Goal: Transaction & Acquisition: Purchase product/service

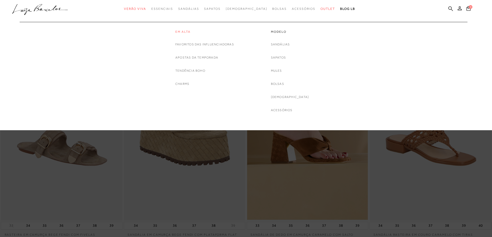
click at [180, 30] on link "Em alta" at bounding box center [204, 32] width 59 height 4
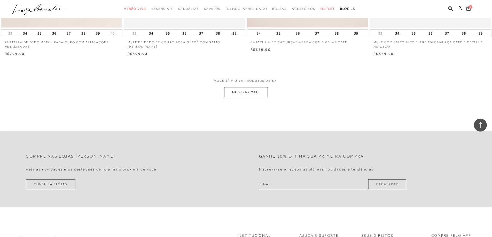
scroll to position [1291, 0]
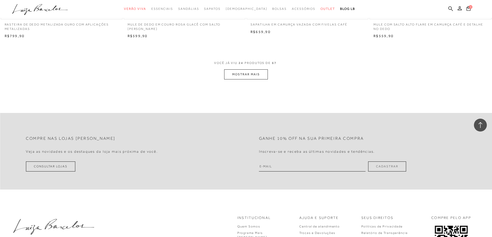
click at [242, 72] on button "MOSTRAR MAIS" at bounding box center [245, 74] width 43 height 10
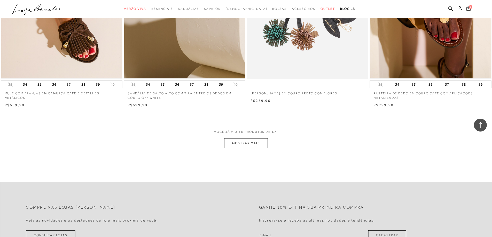
scroll to position [2531, 0]
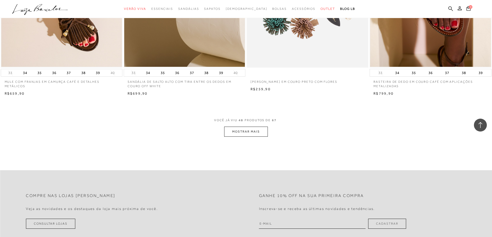
click at [228, 132] on button "MOSTRAR MAIS" at bounding box center [245, 132] width 43 height 10
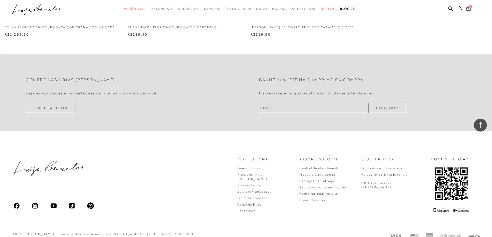
scroll to position [3677, 0]
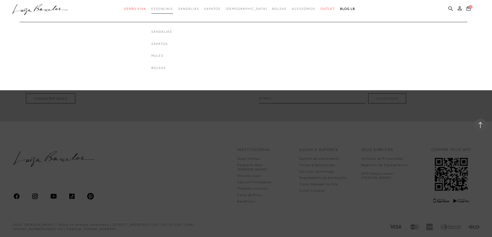
click at [173, 12] on link "Essenciais" at bounding box center [162, 9] width 22 height 10
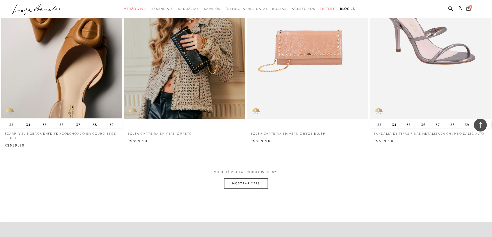
scroll to position [1188, 0]
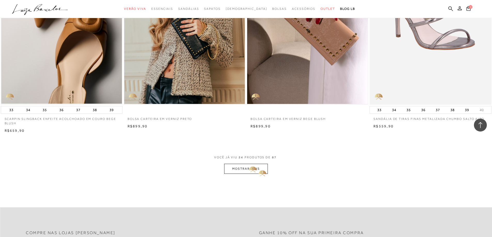
click at [247, 166] on button "MOSTRAR MAIS" at bounding box center [245, 169] width 43 height 10
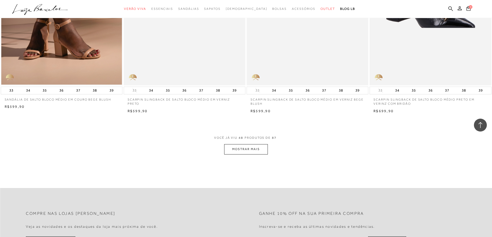
scroll to position [2505, 0]
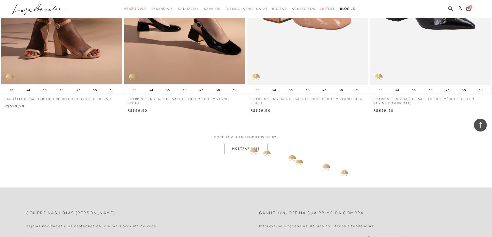
click at [245, 149] on button "MOSTRAR MAIS" at bounding box center [245, 149] width 43 height 10
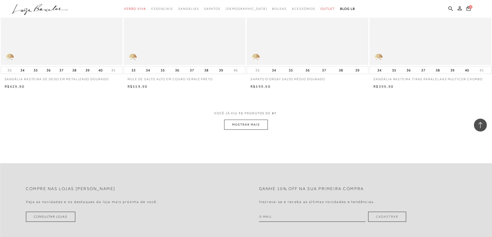
scroll to position [3823, 0]
click at [247, 125] on button "MOSTRAR MAIS" at bounding box center [245, 125] width 43 height 10
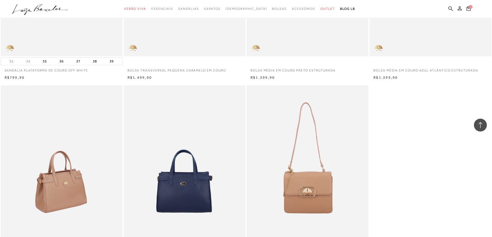
scroll to position [4469, 0]
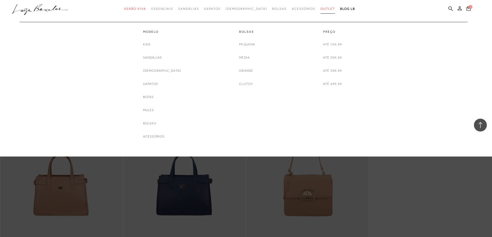
click at [321, 9] on span "Outlet" at bounding box center [328, 9] width 14 height 4
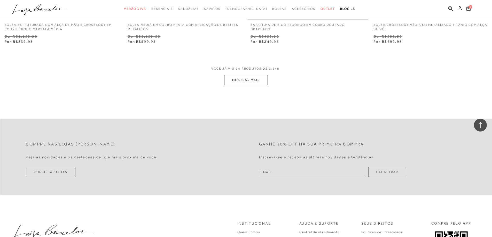
scroll to position [1343, 0]
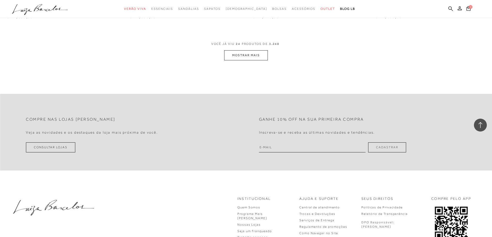
click at [247, 56] on button "MOSTRAR MAIS" at bounding box center [245, 55] width 43 height 10
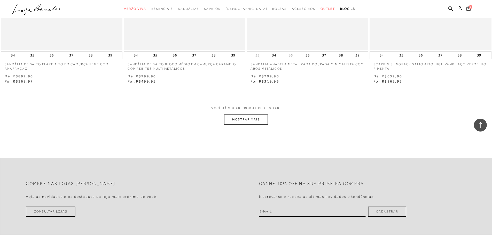
scroll to position [2609, 0]
click at [238, 123] on button "MOSTRAR MAIS" at bounding box center [245, 119] width 43 height 10
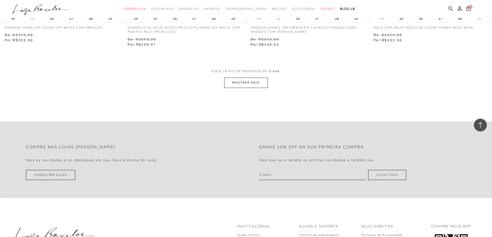
scroll to position [3978, 0]
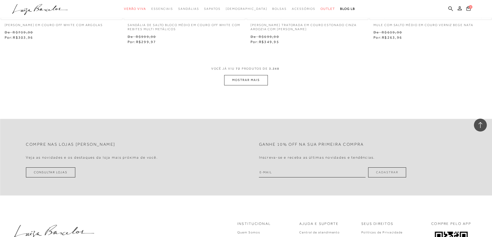
click at [249, 80] on button "MOSTRAR MAIS" at bounding box center [245, 80] width 43 height 10
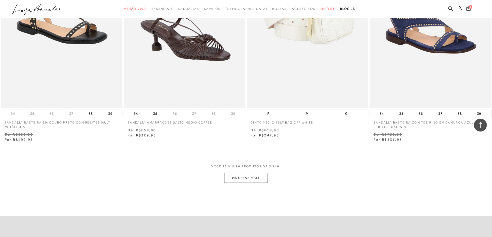
scroll to position [5269, 0]
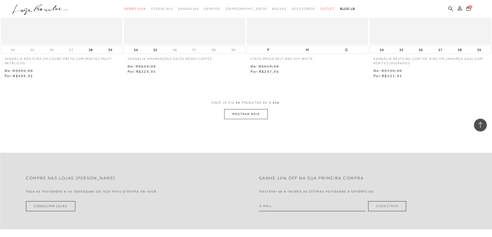
click at [243, 116] on button "MOSTRAR MAIS" at bounding box center [245, 114] width 43 height 10
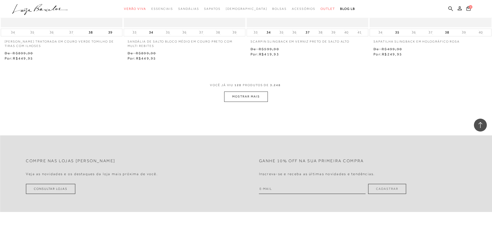
scroll to position [6612, 0]
click at [256, 99] on button "MOSTRAR MAIS" at bounding box center [245, 96] width 43 height 10
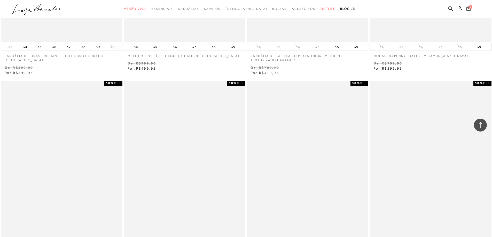
scroll to position [7904, 0]
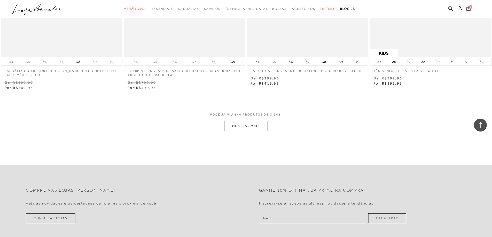
click at [236, 124] on button "MOSTRAR MAIS" at bounding box center [245, 126] width 43 height 10
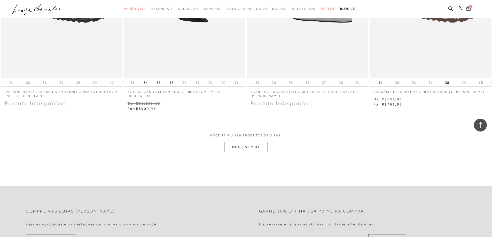
scroll to position [9247, 0]
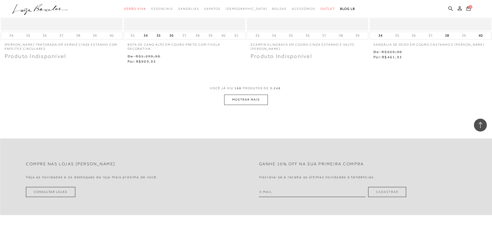
click at [246, 98] on button "MOSTRAR MAIS" at bounding box center [245, 100] width 43 height 10
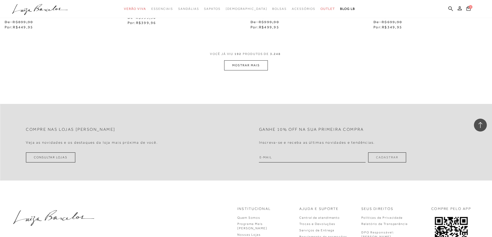
scroll to position [10616, 0]
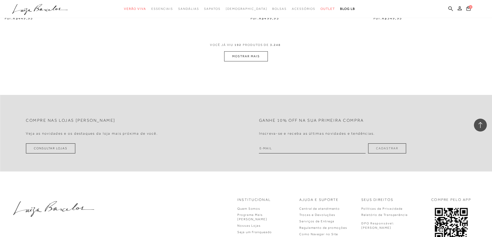
click at [251, 60] on button "MOSTRAR MAIS" at bounding box center [245, 56] width 43 height 10
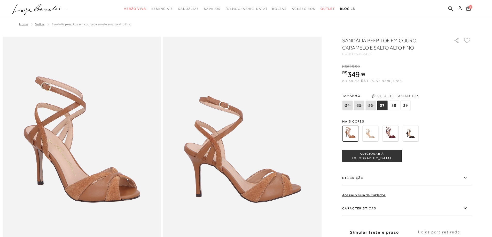
click at [370, 131] on img at bounding box center [370, 134] width 16 height 16
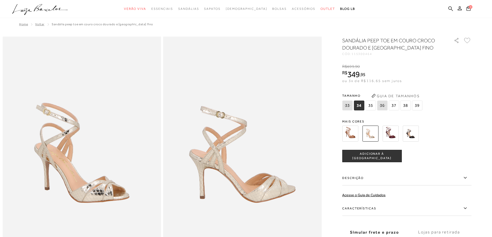
click at [394, 132] on img at bounding box center [391, 134] width 16 height 16
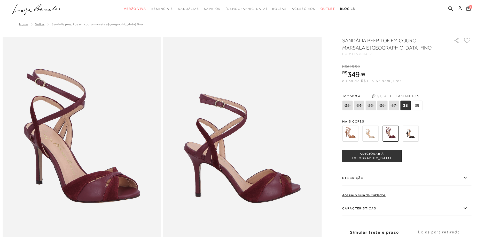
click at [413, 135] on img at bounding box center [411, 134] width 16 height 16
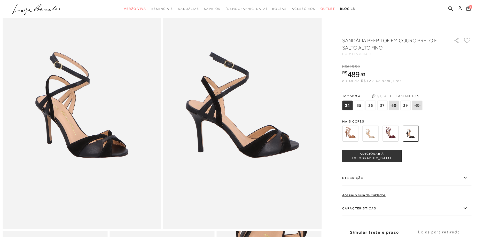
scroll to position [77, 0]
